Goal: Information Seeking & Learning: Check status

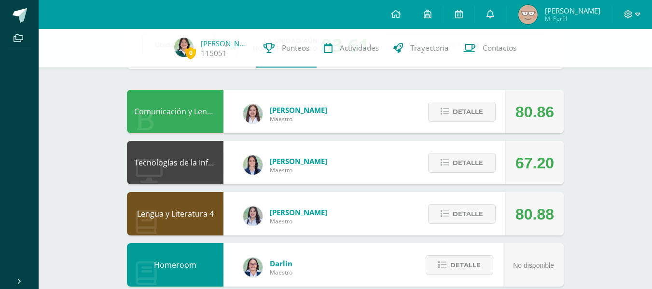
scroll to position [63, 0]
click at [459, 161] on span "Detalle" at bounding box center [468, 162] width 30 height 18
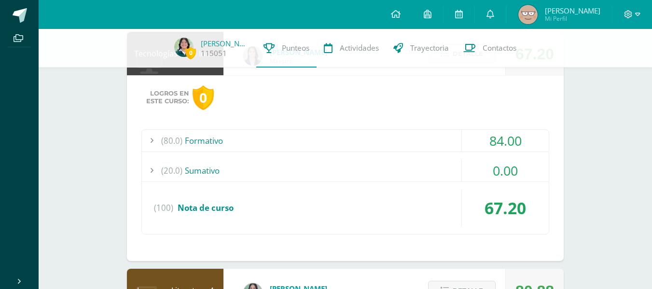
scroll to position [172, 0]
click at [468, 165] on div "0.00" at bounding box center [505, 170] width 87 height 22
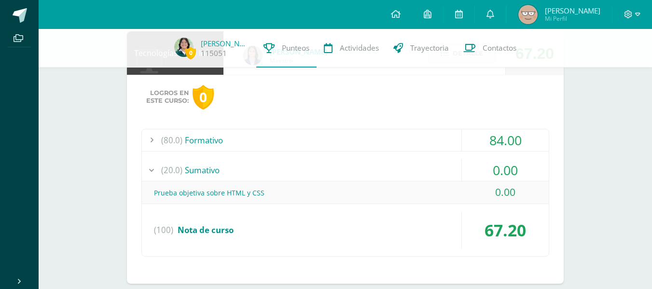
click at [468, 165] on div "0.00" at bounding box center [505, 170] width 87 height 22
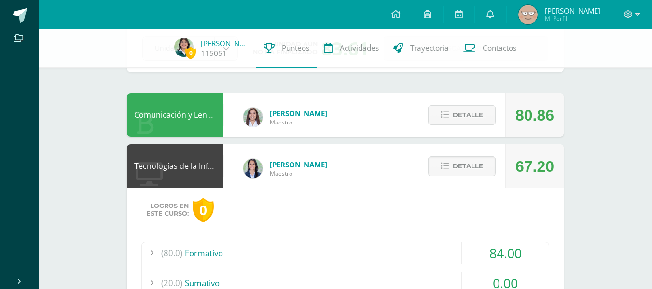
scroll to position [0, 0]
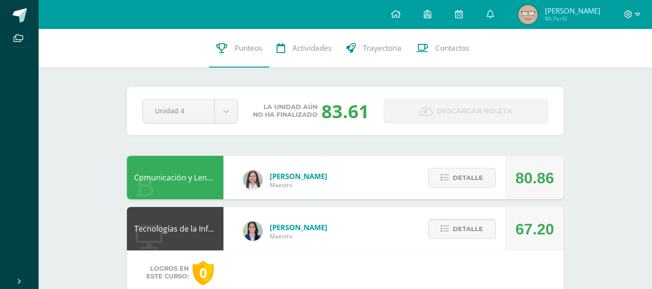
click at [454, 235] on span "Detalle" at bounding box center [468, 229] width 30 height 18
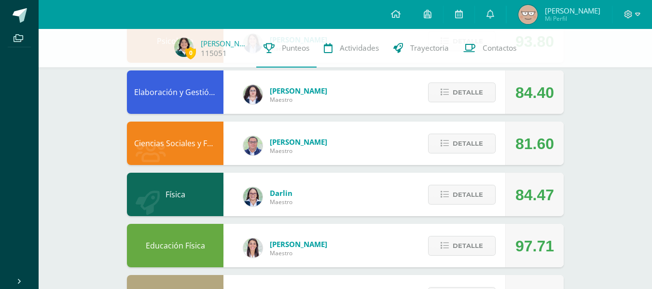
scroll to position [439, 0]
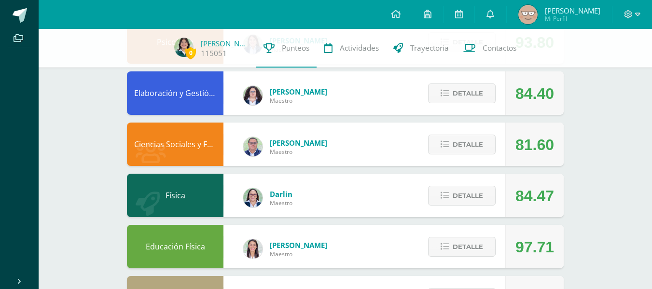
click at [478, 83] on div "Detalle" at bounding box center [460, 92] width 92 height 43
click at [480, 90] on span "Detalle" at bounding box center [468, 93] width 30 height 18
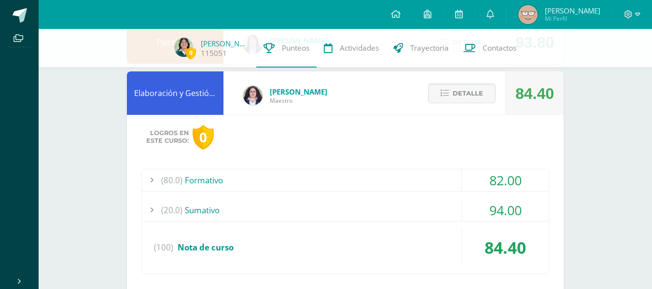
click at [462, 179] on div "82.00" at bounding box center [505, 180] width 87 height 22
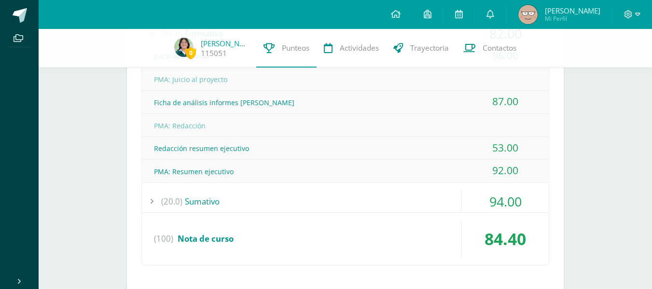
scroll to position [590, 0]
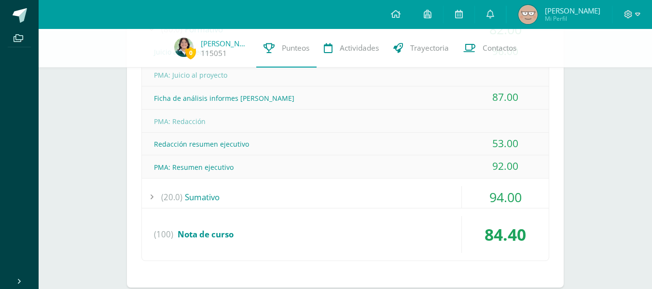
click at [472, 193] on div "94.00" at bounding box center [505, 197] width 87 height 22
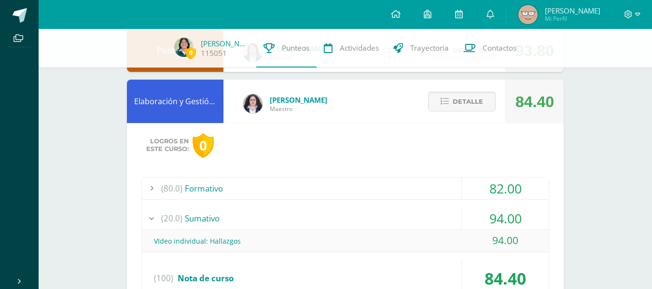
scroll to position [430, 0]
click at [484, 97] on button "Detalle" at bounding box center [462, 102] width 68 height 20
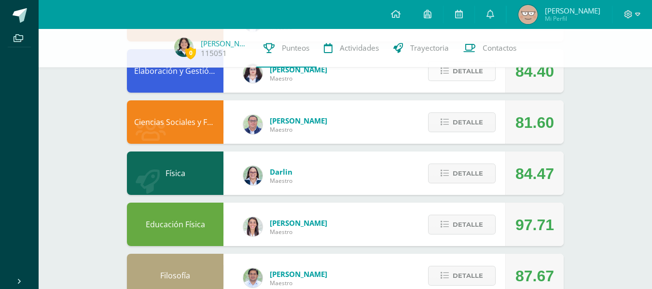
scroll to position [461, 0]
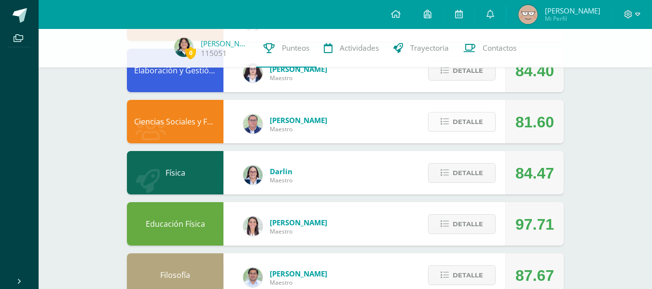
click at [486, 129] on button "Detalle" at bounding box center [462, 122] width 68 height 20
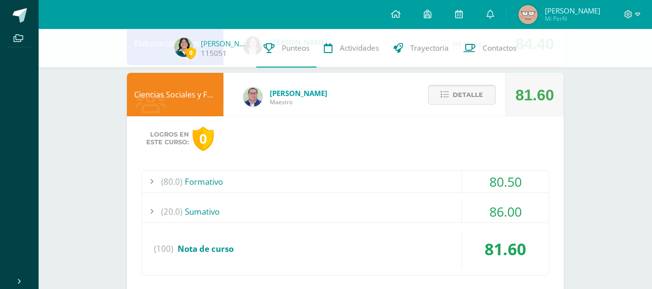
click at [475, 97] on span "Detalle" at bounding box center [468, 95] width 30 height 18
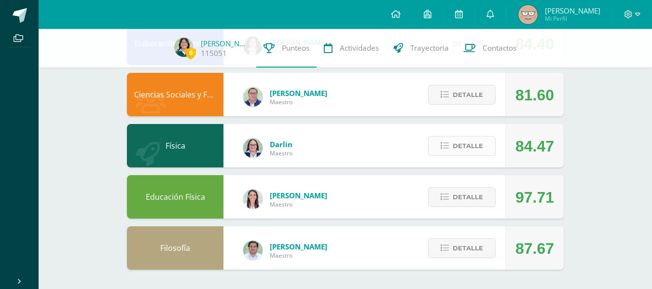
click at [458, 141] on span "Detalle" at bounding box center [468, 146] width 30 height 18
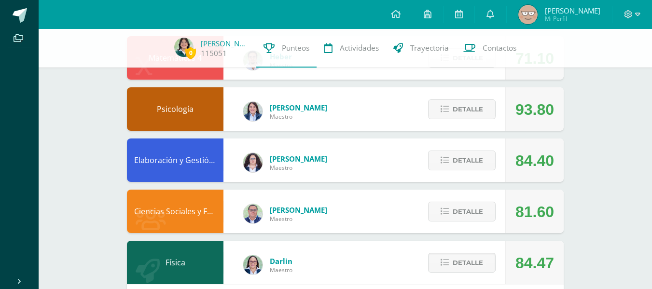
scroll to position [371, 0]
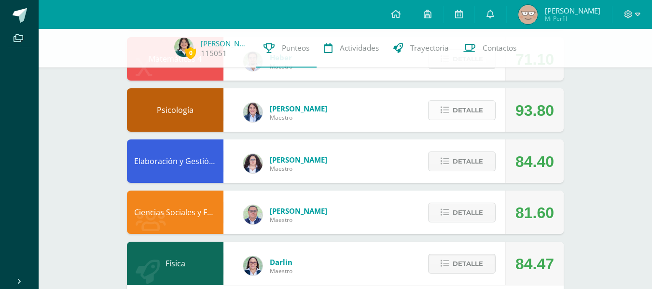
click at [478, 113] on span "Detalle" at bounding box center [468, 110] width 30 height 18
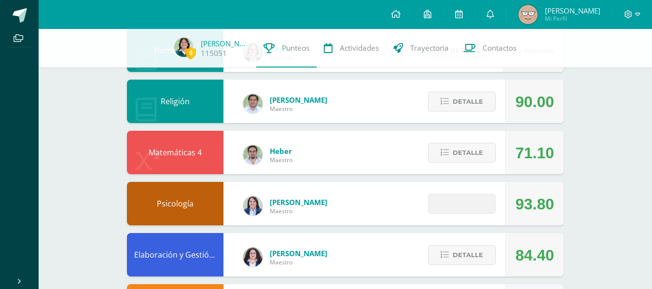
scroll to position [260, 0]
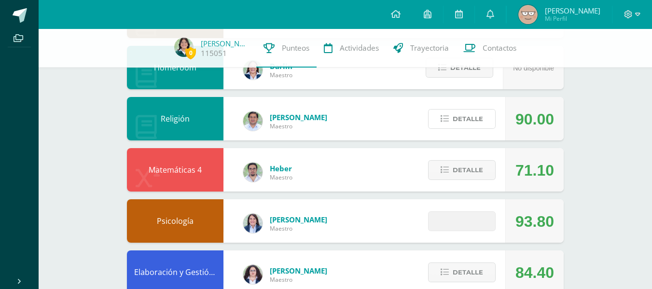
click at [478, 113] on span "Detalle" at bounding box center [468, 119] width 30 height 18
click at [478, 113] on span at bounding box center [462, 118] width 47 height 13
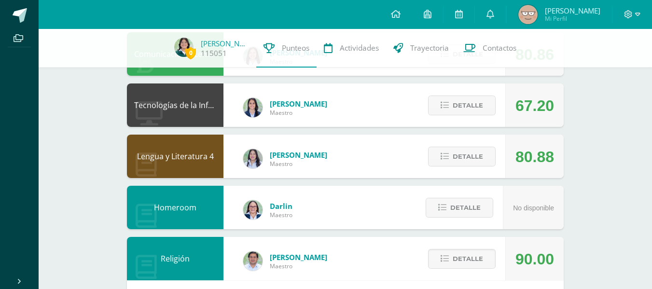
scroll to position [116, 0]
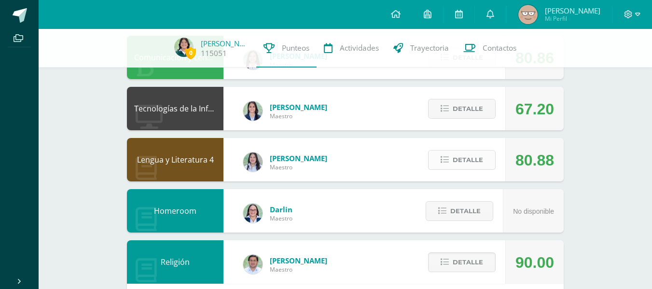
click at [469, 152] on span "Detalle" at bounding box center [468, 160] width 30 height 18
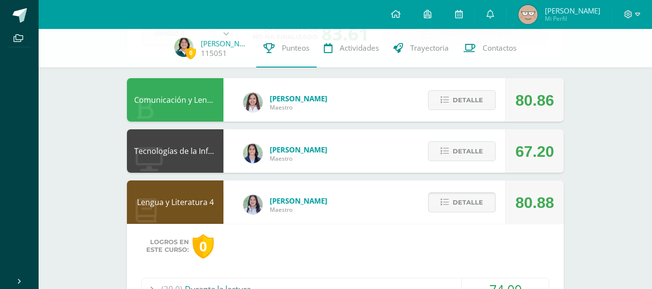
scroll to position [42, 0]
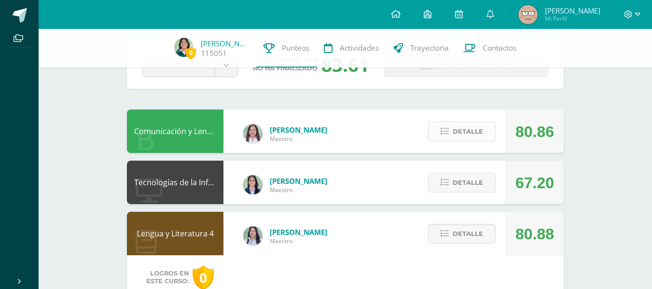
click at [459, 130] on span "Detalle" at bounding box center [468, 132] width 30 height 18
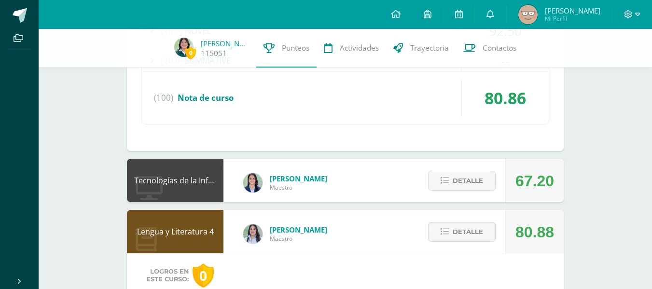
scroll to position [411, 0]
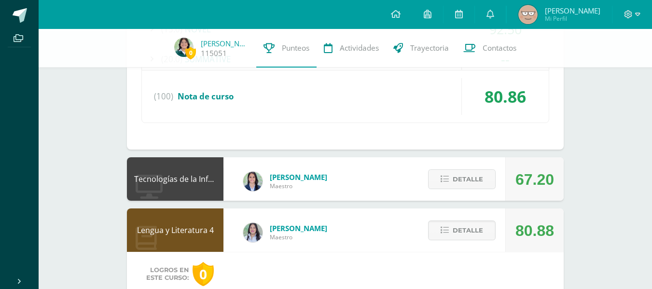
click at [476, 190] on div "Detalle" at bounding box center [460, 178] width 92 height 43
click at [474, 188] on span "Detalle" at bounding box center [468, 179] width 30 height 18
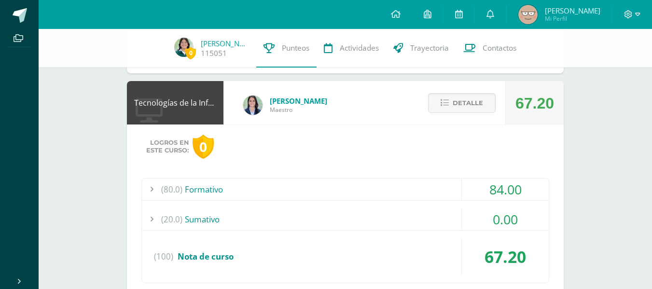
click at [498, 222] on div "0.00" at bounding box center [505, 219] width 87 height 22
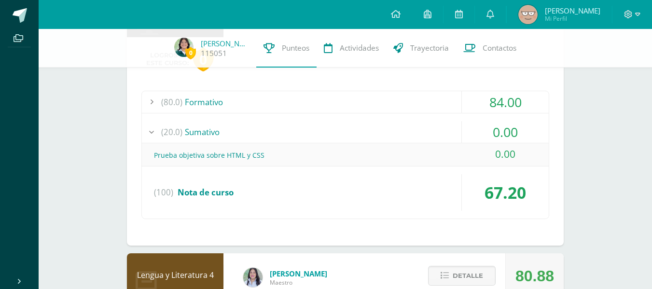
scroll to position [577, 0]
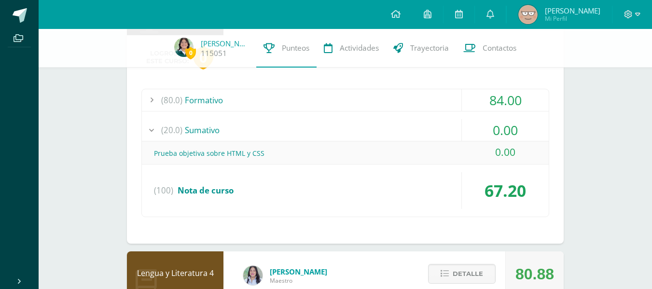
click at [484, 98] on div "84.00" at bounding box center [505, 100] width 87 height 22
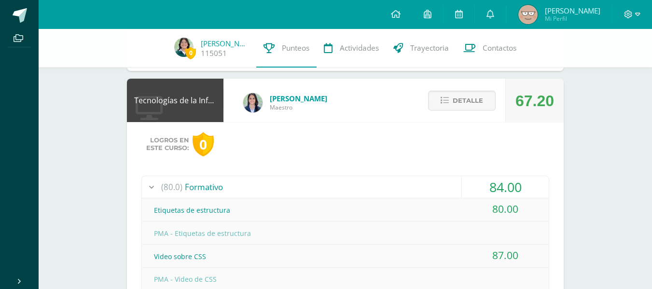
scroll to position [489, 0]
click at [483, 101] on button "Detalle" at bounding box center [462, 101] width 68 height 20
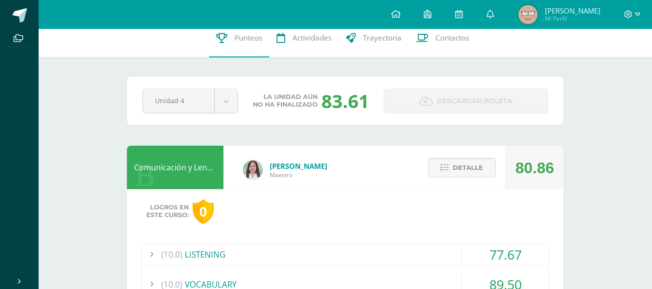
scroll to position [0, 0]
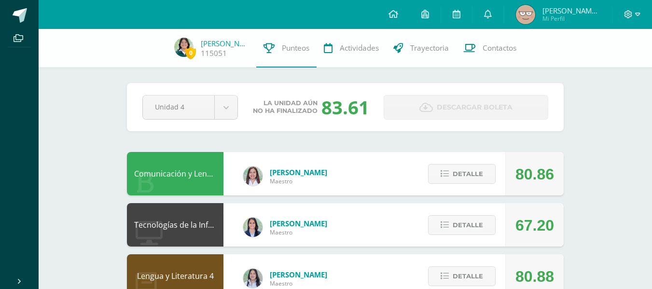
scroll to position [41, 0]
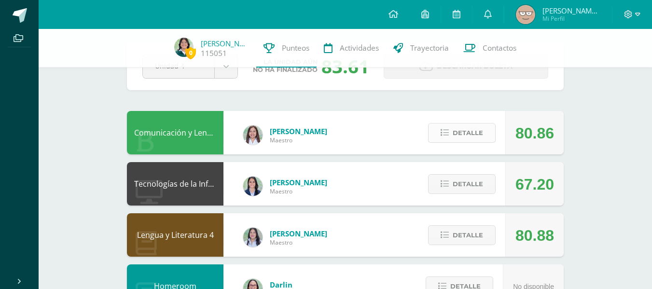
click at [495, 132] on button "Detalle" at bounding box center [462, 133] width 68 height 20
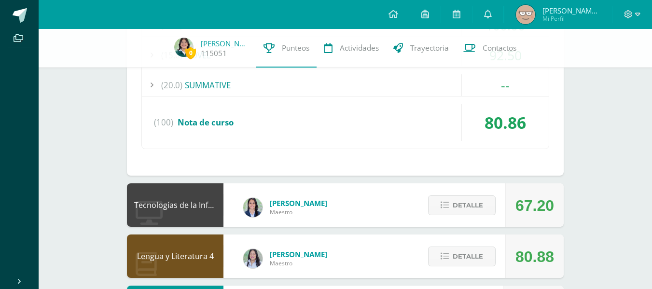
scroll to position [256, 0]
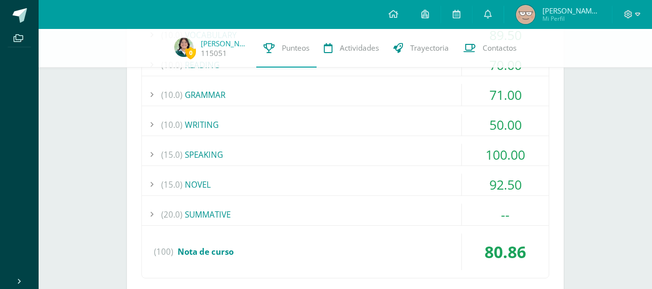
click at [496, 143] on div "(10.0) LISTENING 77.67 LISTENING SKILL 4-EXERCISE 1 50.00" at bounding box center [345, 136] width 408 height 285
click at [499, 152] on div "100.00" at bounding box center [505, 155] width 87 height 22
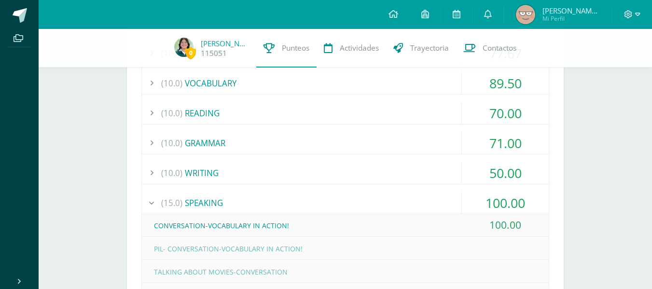
scroll to position [207, 0]
click at [506, 195] on div "100.00" at bounding box center [505, 204] width 87 height 22
